Goal: Use online tool/utility: Use online tool/utility

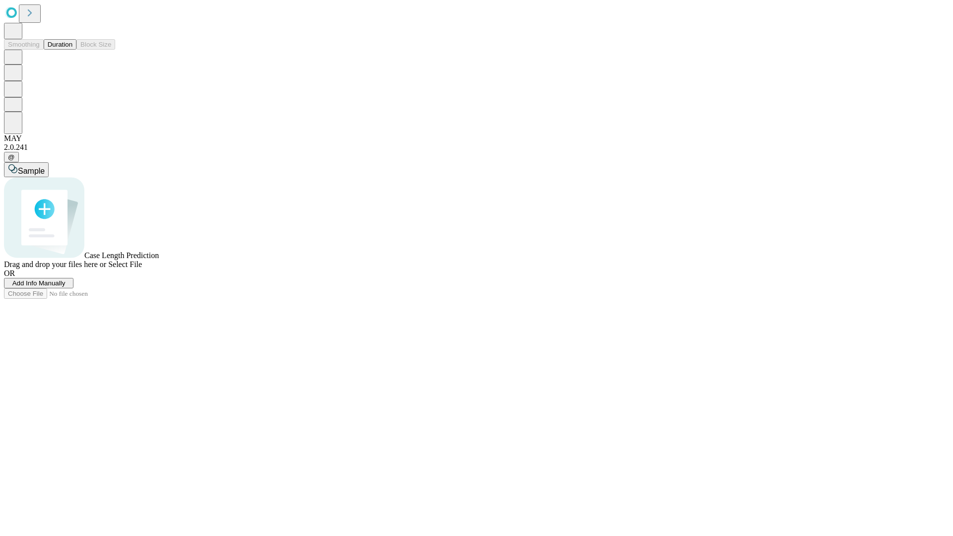
click at [72, 50] on button "Duration" at bounding box center [60, 44] width 33 height 10
click at [45, 167] on span "Sample" at bounding box center [31, 171] width 27 height 8
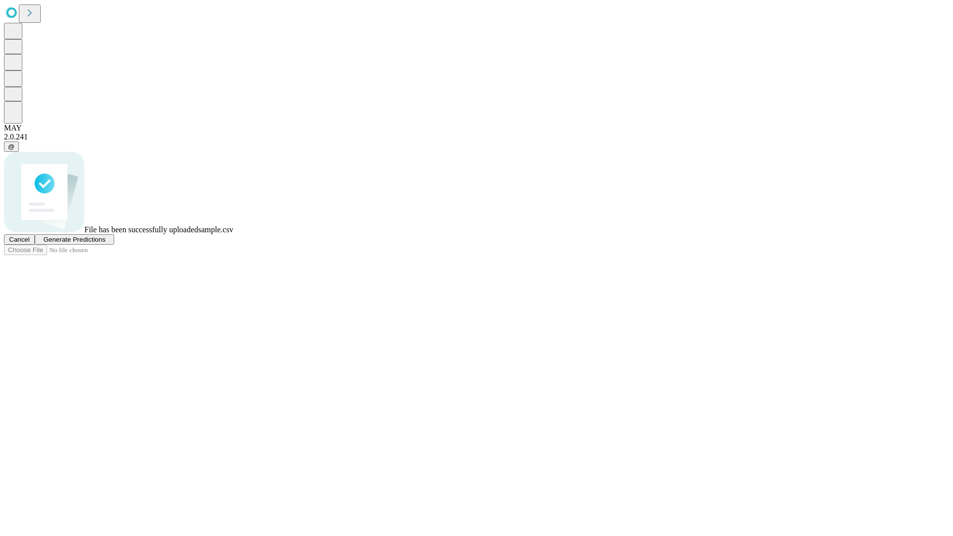
click at [105, 243] on span "Generate Predictions" at bounding box center [74, 239] width 62 height 7
